Goal: Ask a question: Seek information or help from site administrators or community

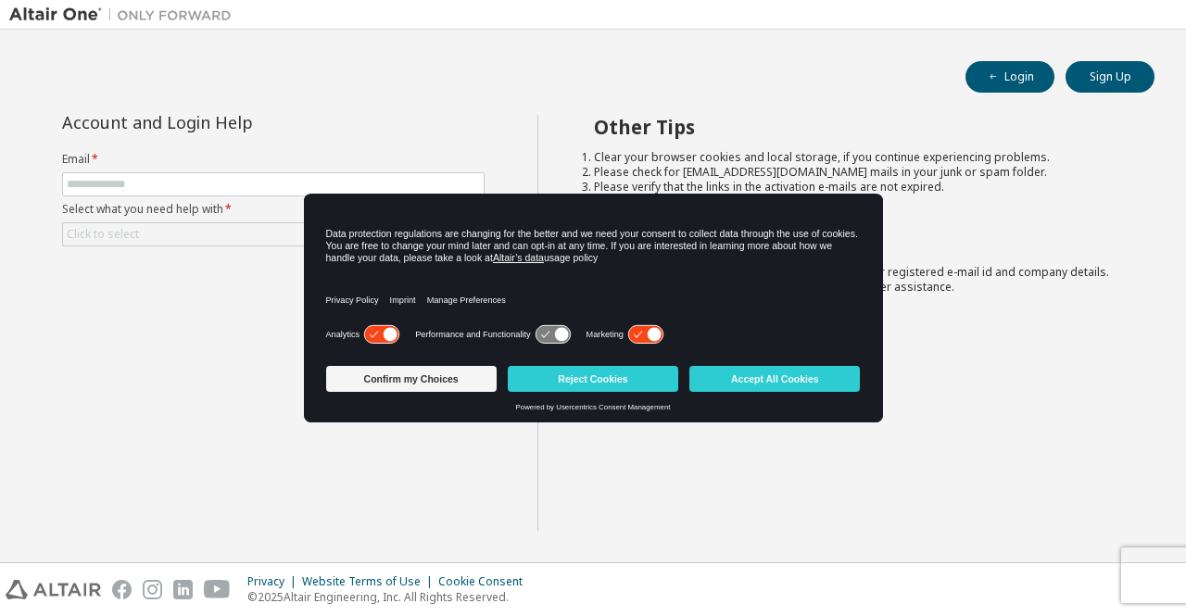
click at [651, 339] on icon at bounding box center [654, 335] width 14 height 14
click at [472, 378] on button "Confirm my Choices" at bounding box center [411, 379] width 170 height 26
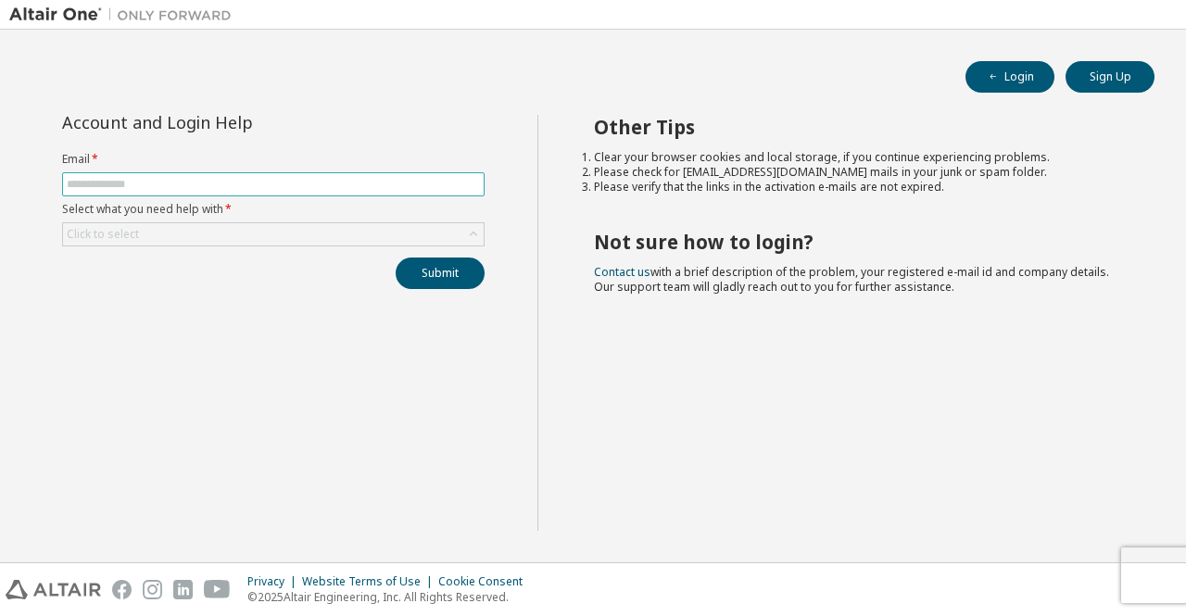
click at [238, 180] on input "text" at bounding box center [273, 184] width 413 height 15
type input "**********"
click at [245, 240] on div "Click to select" at bounding box center [273, 234] width 421 height 22
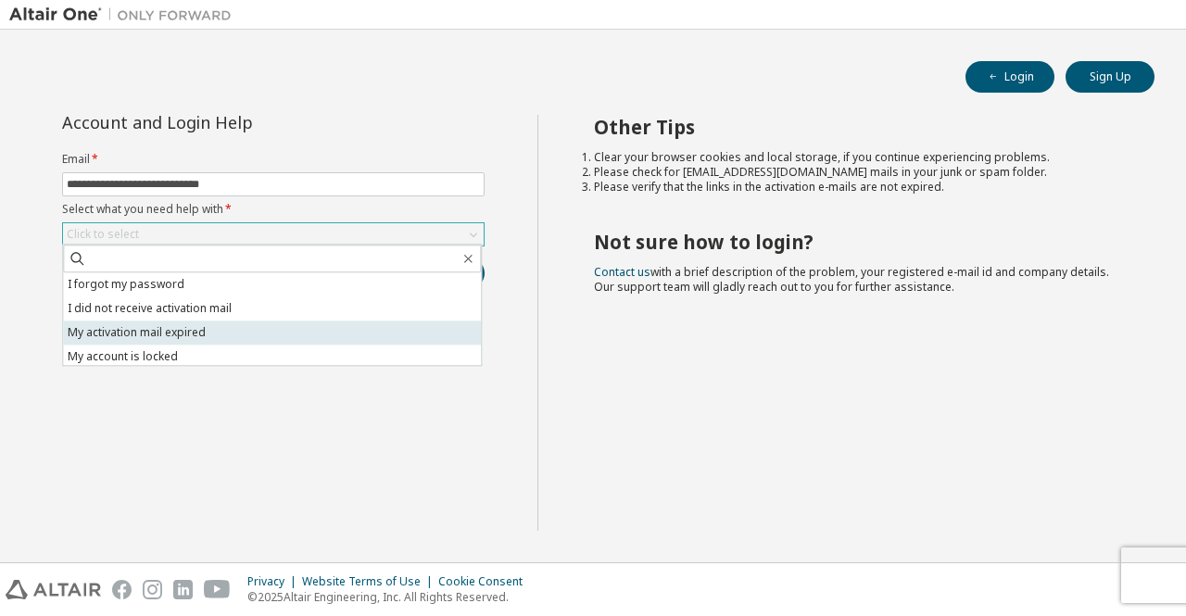
click at [246, 330] on li "My activation mail expired" at bounding box center [272, 332] width 418 height 24
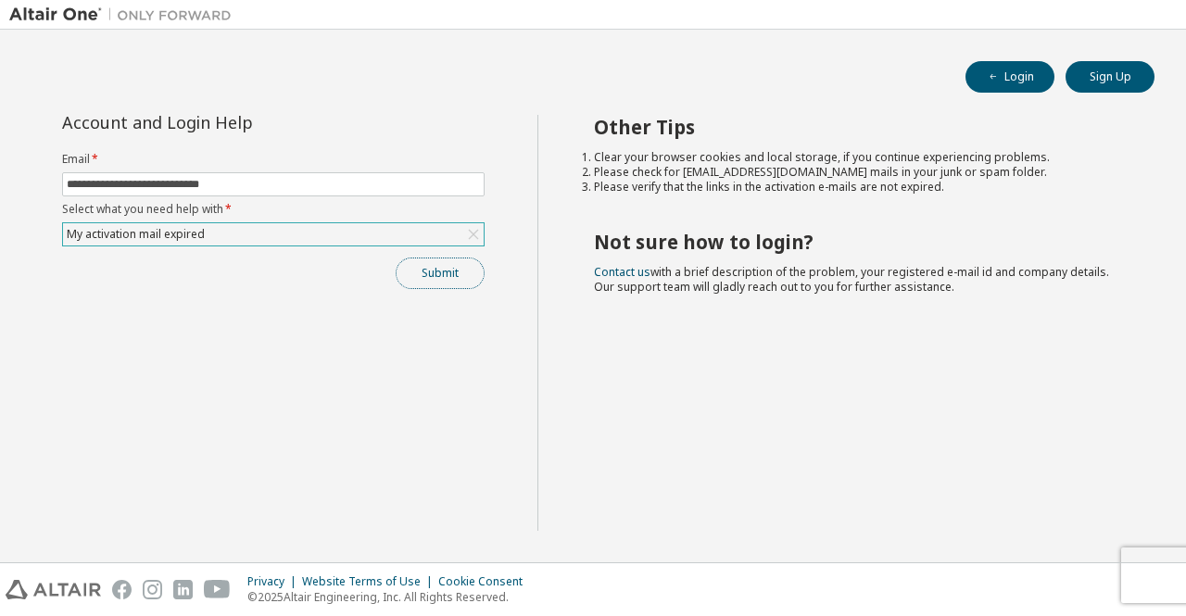
click at [427, 277] on button "Submit" at bounding box center [440, 273] width 89 height 31
click at [1020, 81] on button "Login" at bounding box center [1009, 76] width 89 height 31
